Goal: Find specific page/section: Find specific page/section

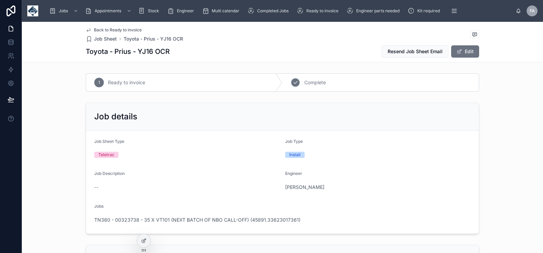
click at [295, 84] on div "2" at bounding box center [295, 83] width 10 height 10
click at [292, 81] on icon at bounding box center [294, 82] width 5 height 5
click at [290, 84] on div "2" at bounding box center [295, 83] width 10 height 10
click at [293, 84] on icon at bounding box center [294, 83] width 3 height 2
click at [292, 83] on icon at bounding box center [294, 82] width 5 height 5
